Goal: Use online tool/utility

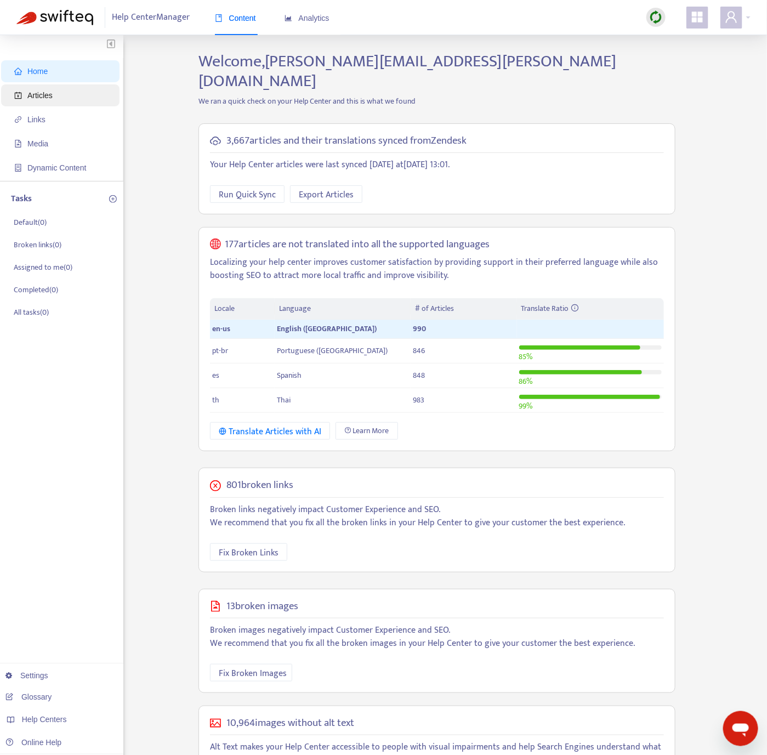
click at [41, 93] on span "Articles" at bounding box center [39, 95] width 25 height 9
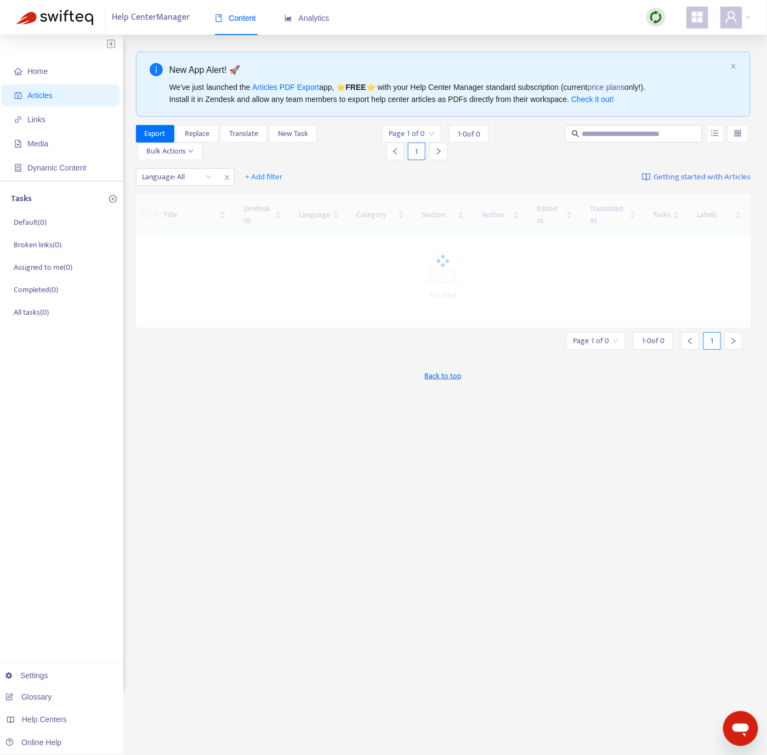
click at [653, 14] on img at bounding box center [656, 17] width 14 height 14
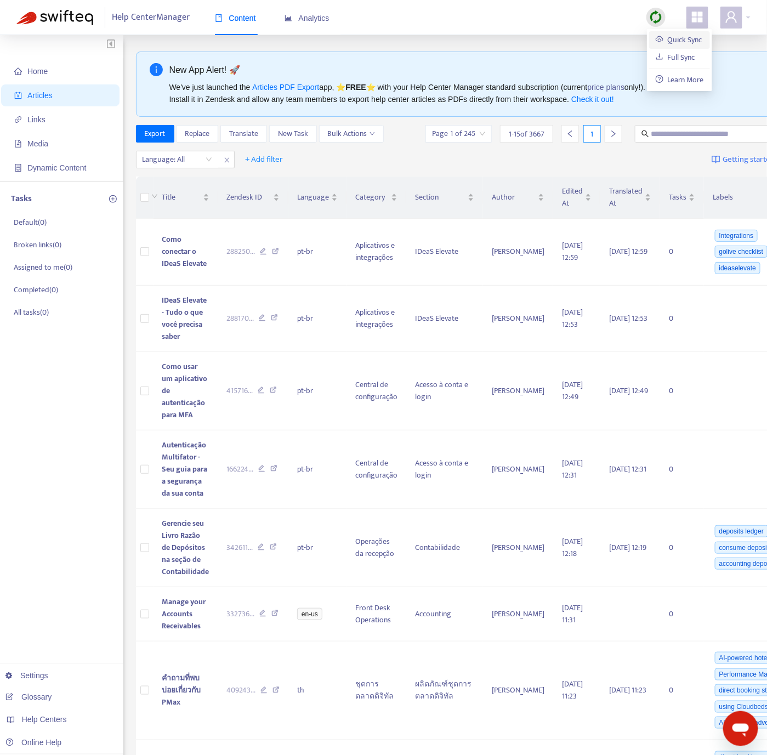
click at [666, 43] on link "Quick Sync" at bounding box center [678, 39] width 47 height 13
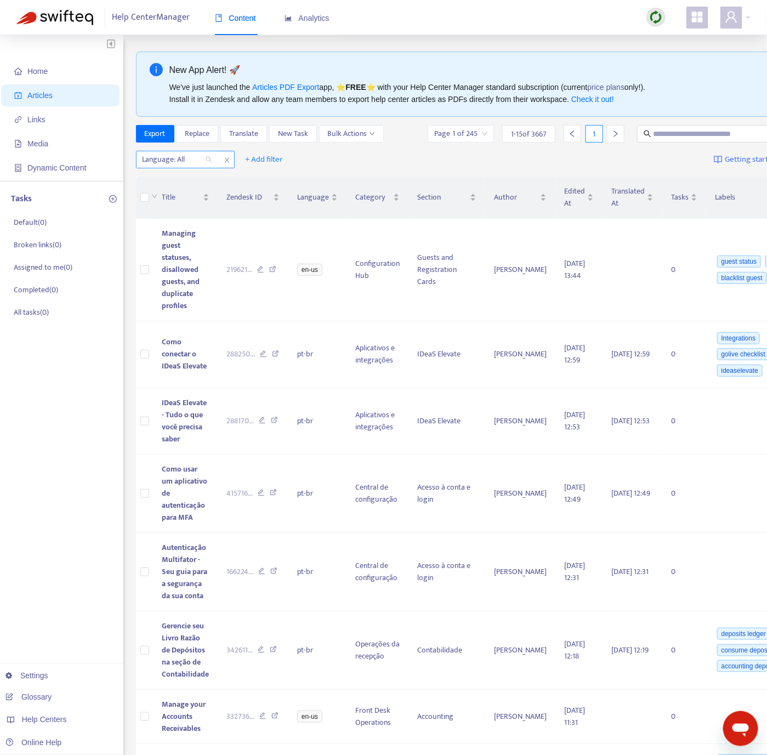
click at [196, 161] on div at bounding box center [172, 159] width 66 height 13
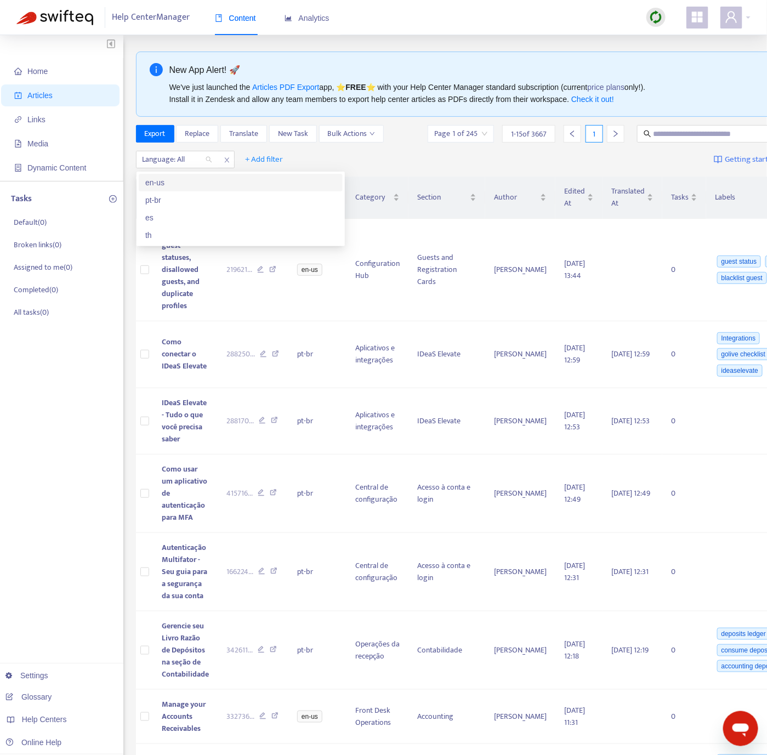
click at [188, 186] on div "en-us" at bounding box center [240, 182] width 191 height 12
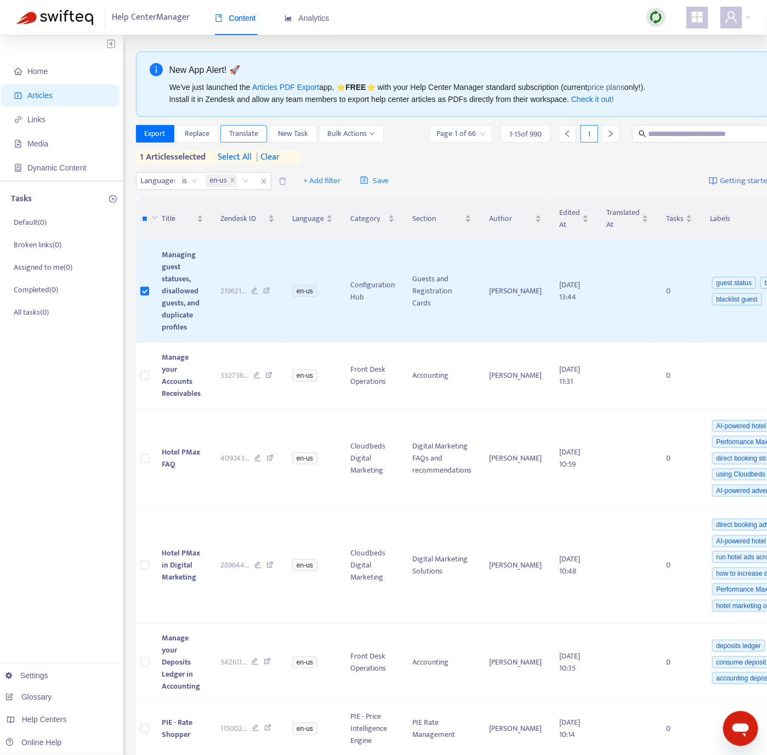
click at [236, 134] on span "Translate" at bounding box center [243, 134] width 29 height 12
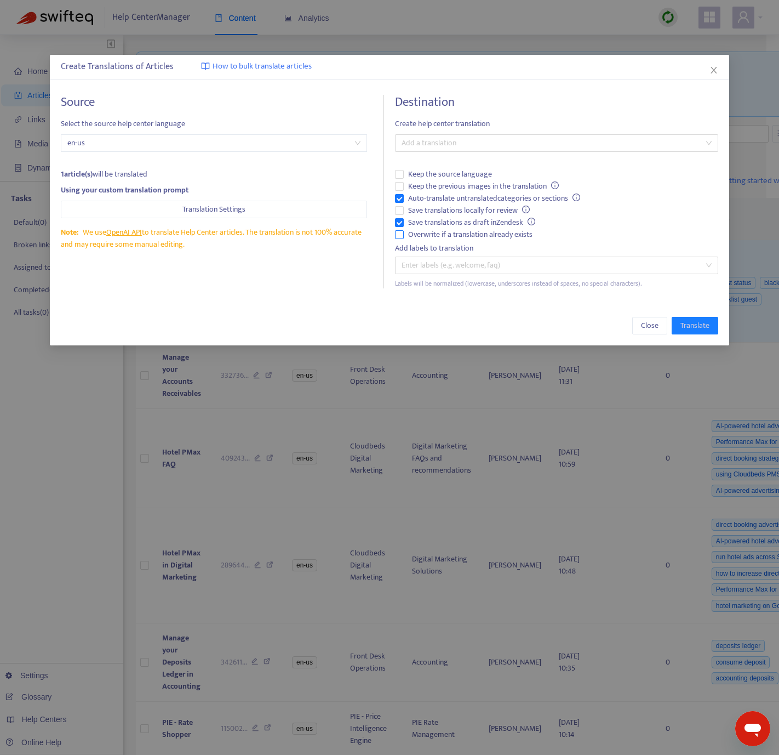
click at [409, 235] on span "Overwrite if a translation already exists" at bounding box center [470, 235] width 133 height 12
click at [423, 139] on div at bounding box center [551, 142] width 306 height 13
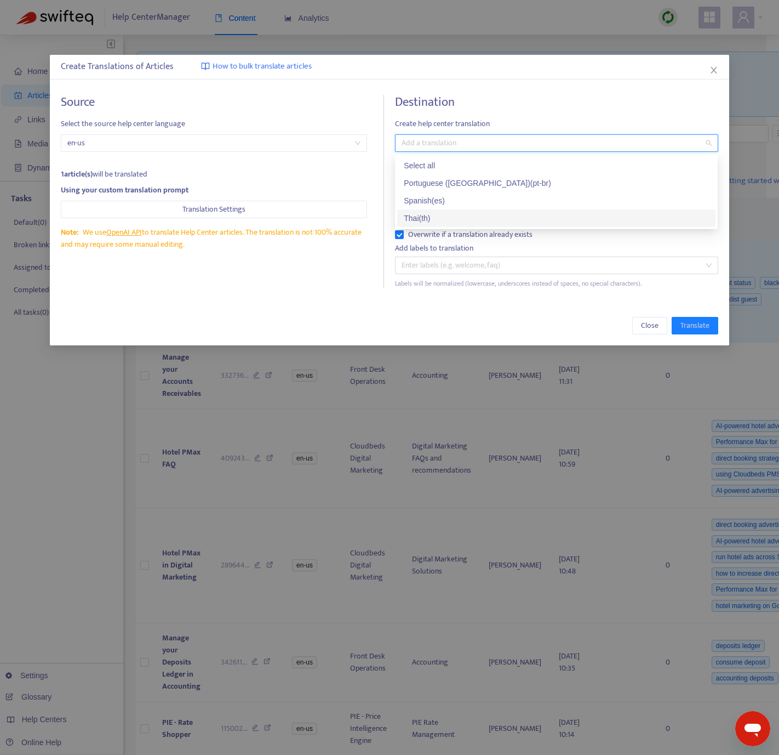
click at [425, 213] on div "Thai ( th )" at bounding box center [556, 218] width 305 height 12
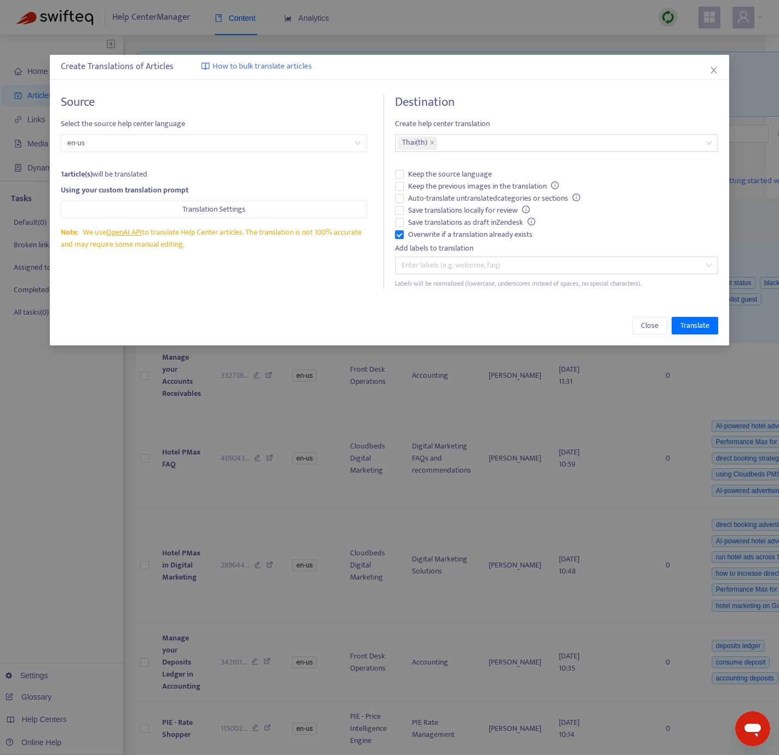
click at [274, 284] on div "Source Select the source help center language en-us 1 article(s) will be transl…" at bounding box center [222, 191] width 323 height 193
click at [692, 325] on span "Translate" at bounding box center [695, 325] width 29 height 12
